Goal: Information Seeking & Learning: Learn about a topic

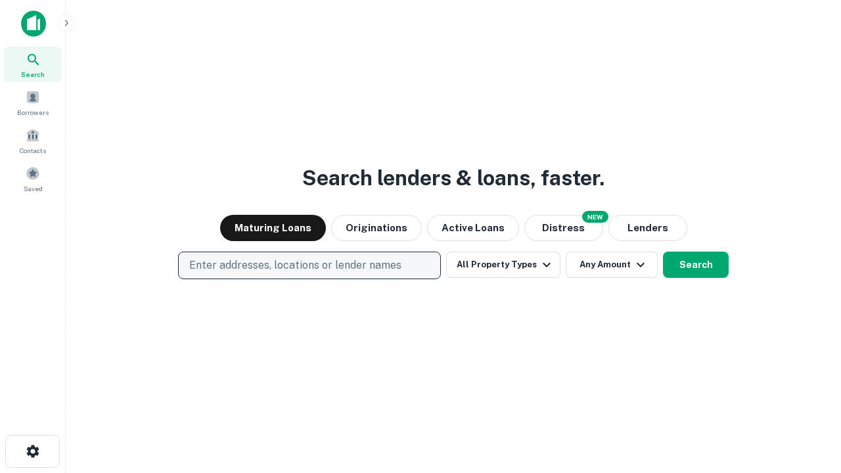
click at [309, 266] on p "Enter addresses, locations or lender names" at bounding box center [295, 266] width 212 height 16
type input "**********"
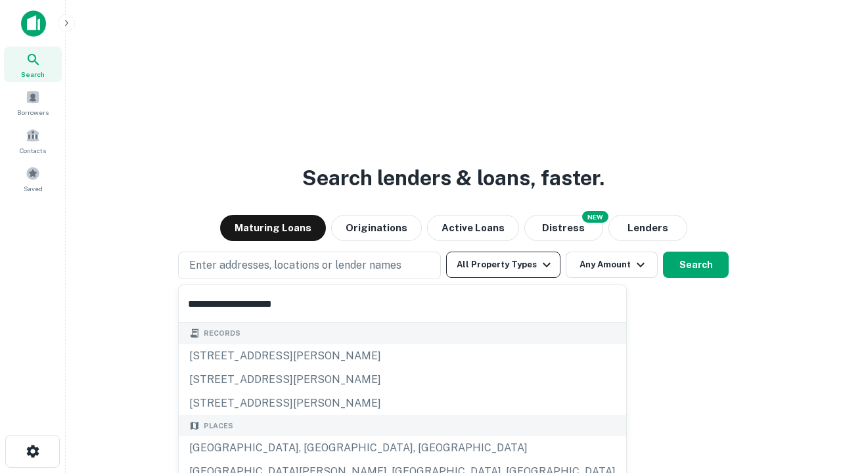
click at [314, 448] on div "Santa Monica, CA, USA" at bounding box center [403, 448] width 448 height 24
click at [503, 265] on button "All Property Types" at bounding box center [503, 265] width 114 height 26
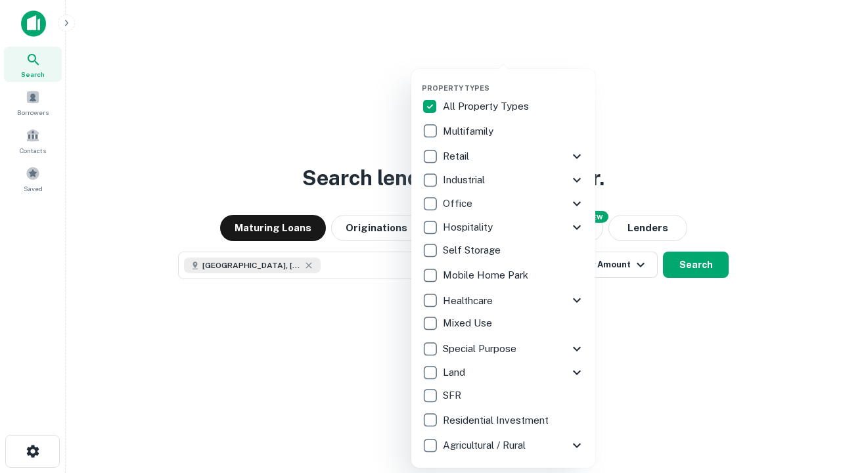
click at [514, 80] on button "button" at bounding box center [514, 80] width 184 height 1
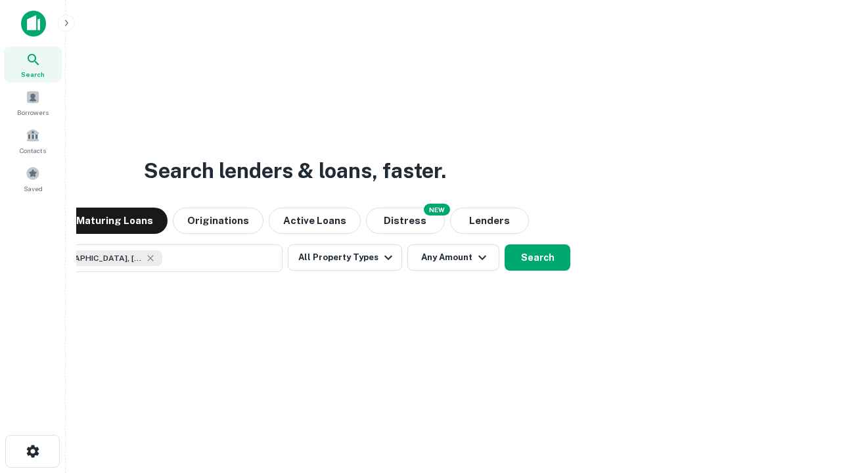
scroll to position [21, 0]
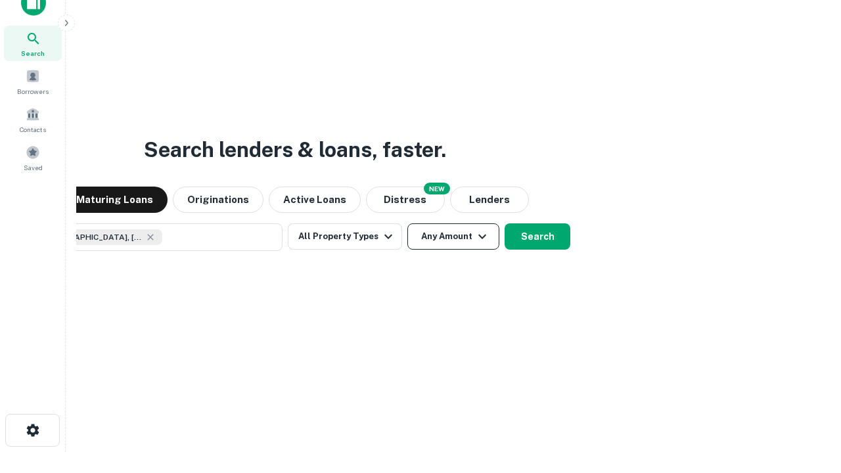
click at [407, 223] on button "Any Amount" at bounding box center [453, 236] width 92 height 26
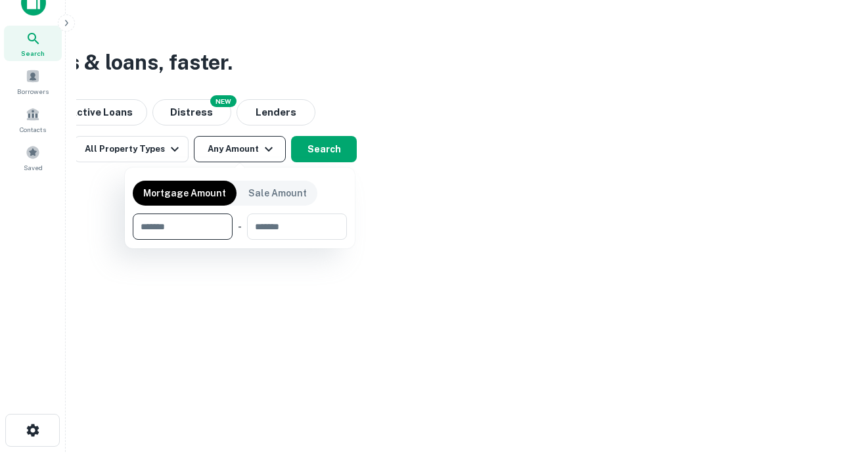
type input "*******"
click at [240, 240] on button "button" at bounding box center [240, 240] width 214 height 1
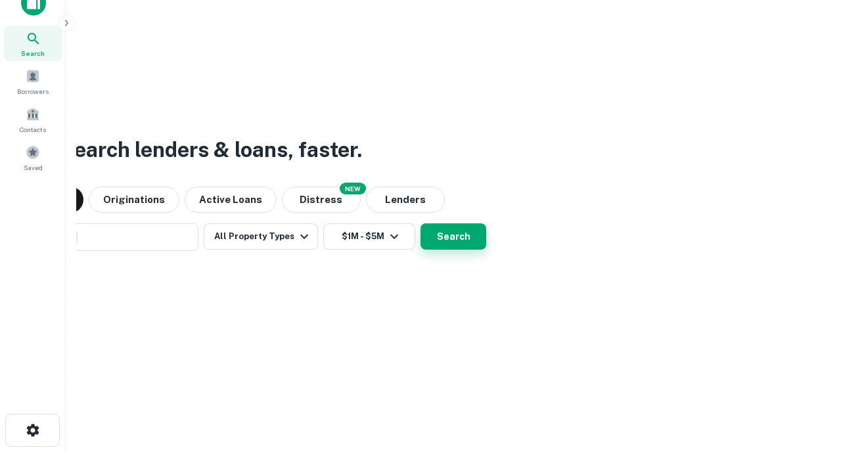
click at [421, 223] on button "Search" at bounding box center [454, 236] width 66 height 26
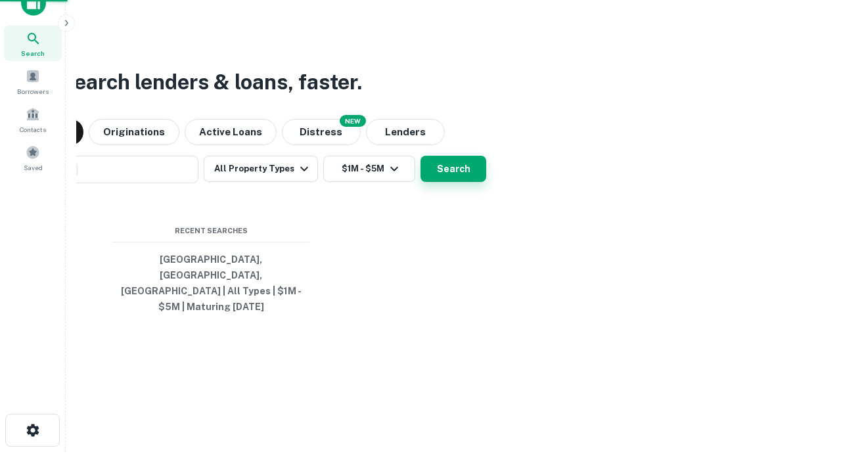
scroll to position [43, 372]
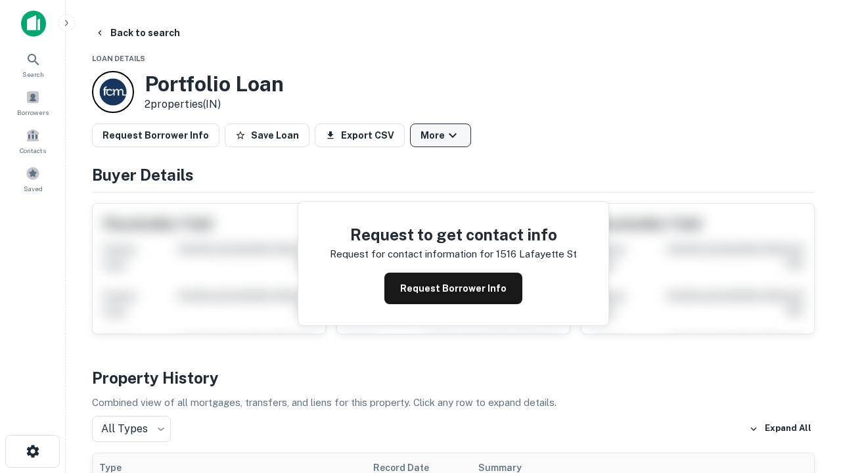
click at [440, 135] on button "More" at bounding box center [440, 136] width 61 height 24
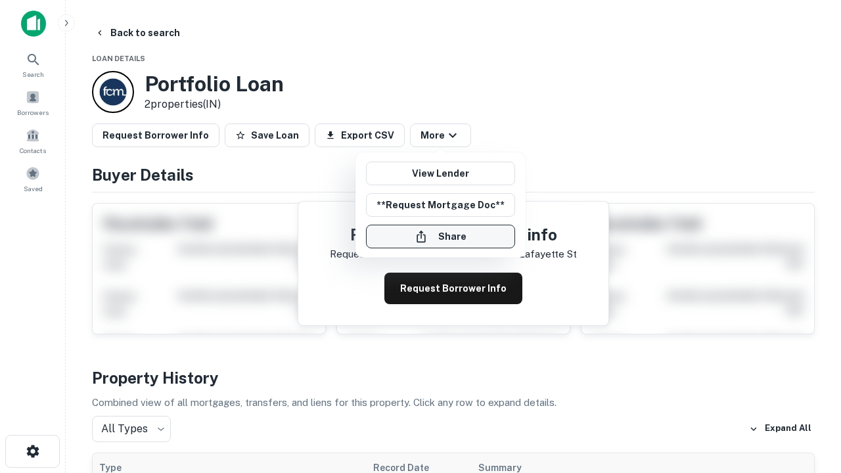
click at [440, 237] on button "Share" at bounding box center [440, 237] width 149 height 24
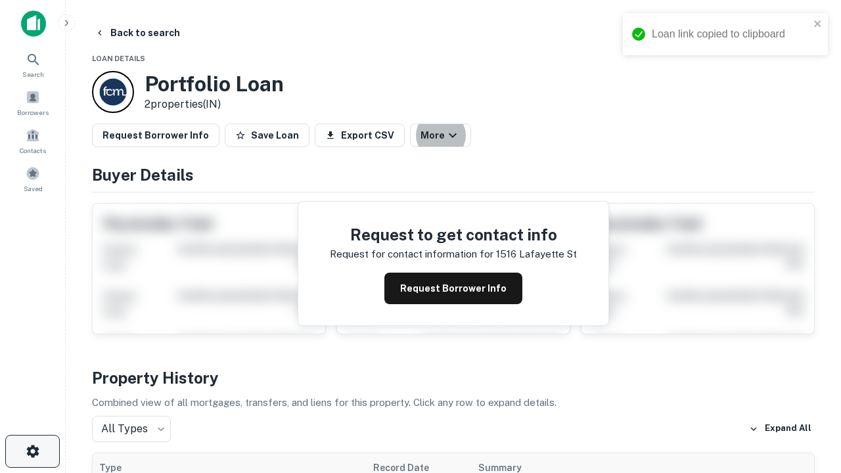
click at [32, 451] on icon "button" at bounding box center [33, 452] width 16 height 16
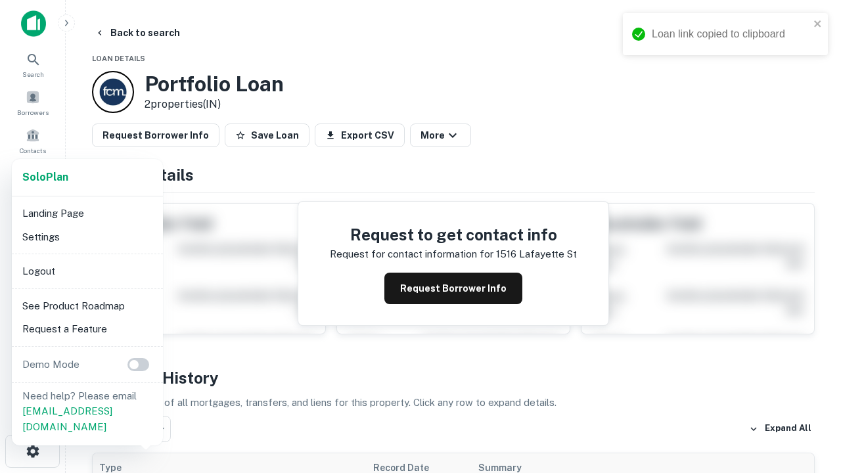
click at [87, 271] on li "Logout" at bounding box center [87, 272] width 141 height 24
